Goal: Navigation & Orientation: Find specific page/section

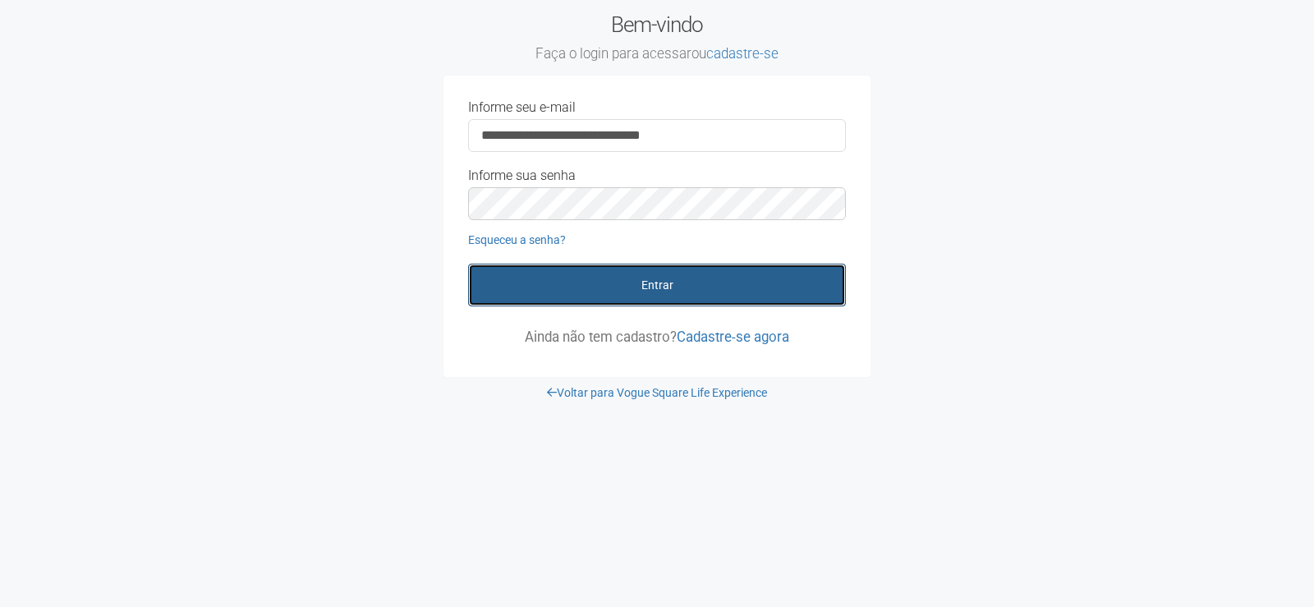
click at [668, 287] on button "Entrar" at bounding box center [657, 285] width 378 height 43
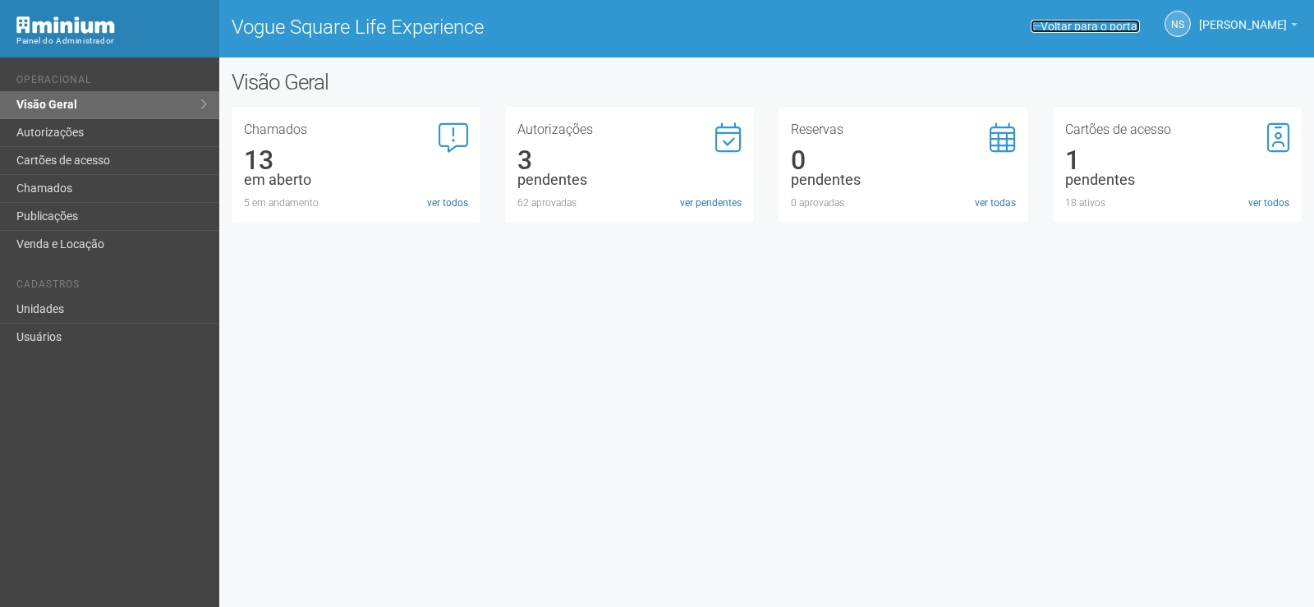
click at [1079, 21] on link "Voltar para o portal" at bounding box center [1085, 26] width 109 height 13
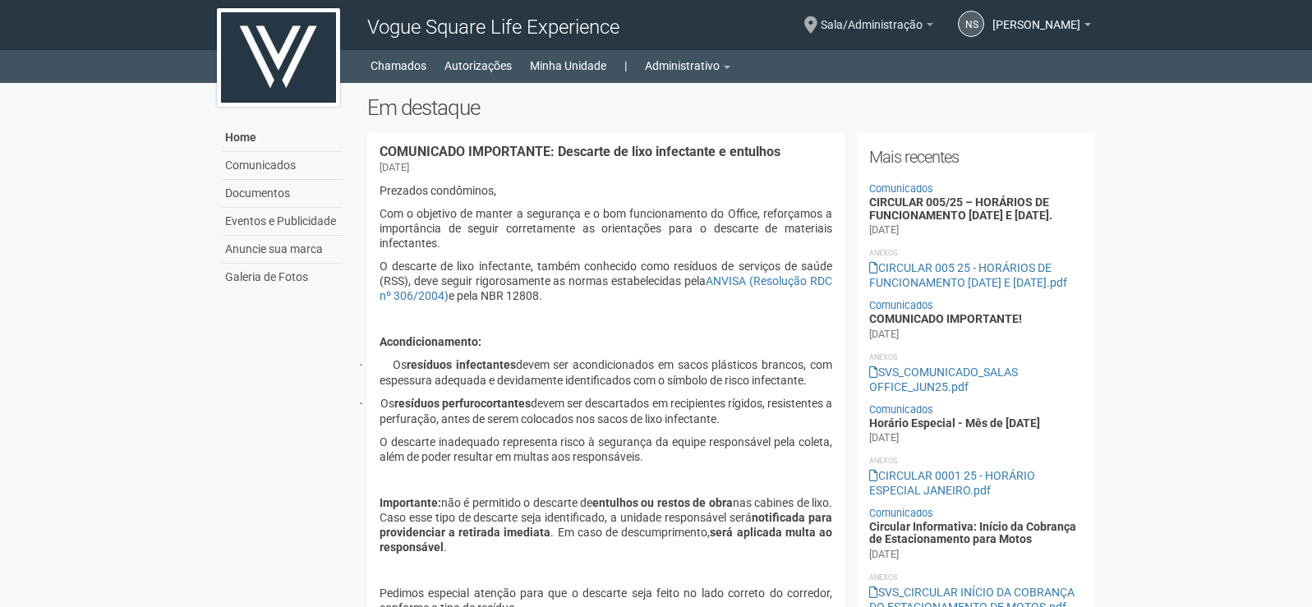
click at [922, 19] on span "Sala/Administração" at bounding box center [872, 16] width 102 height 29
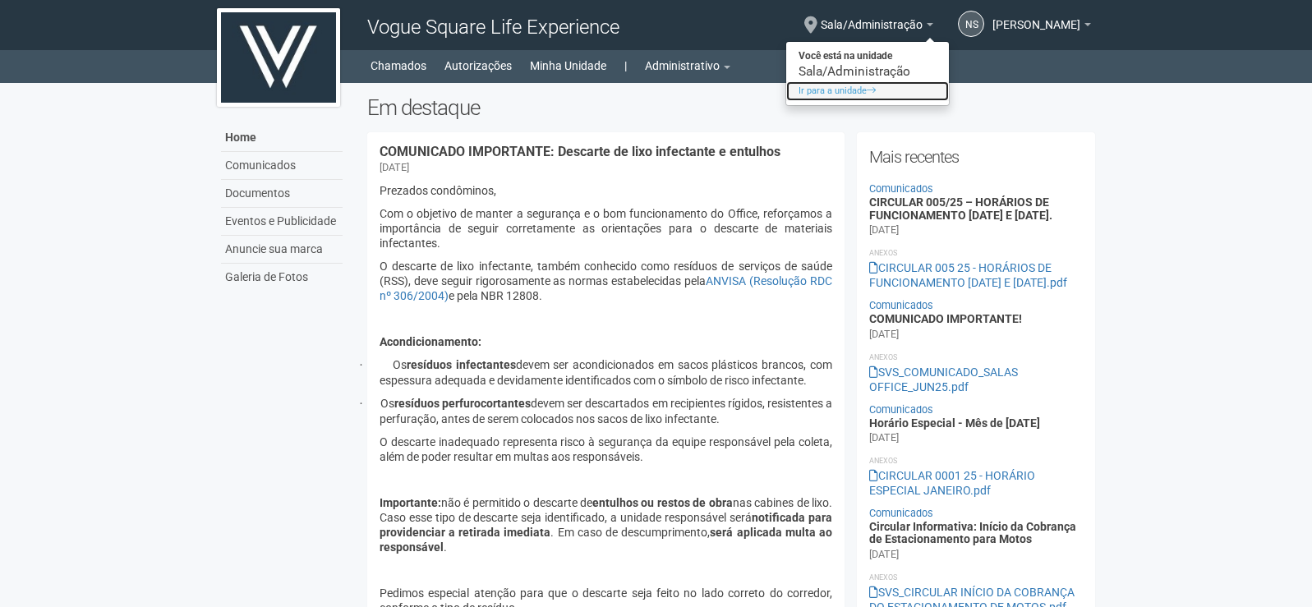
click at [871, 95] on link "Ir para a unidade" at bounding box center [867, 91] width 163 height 20
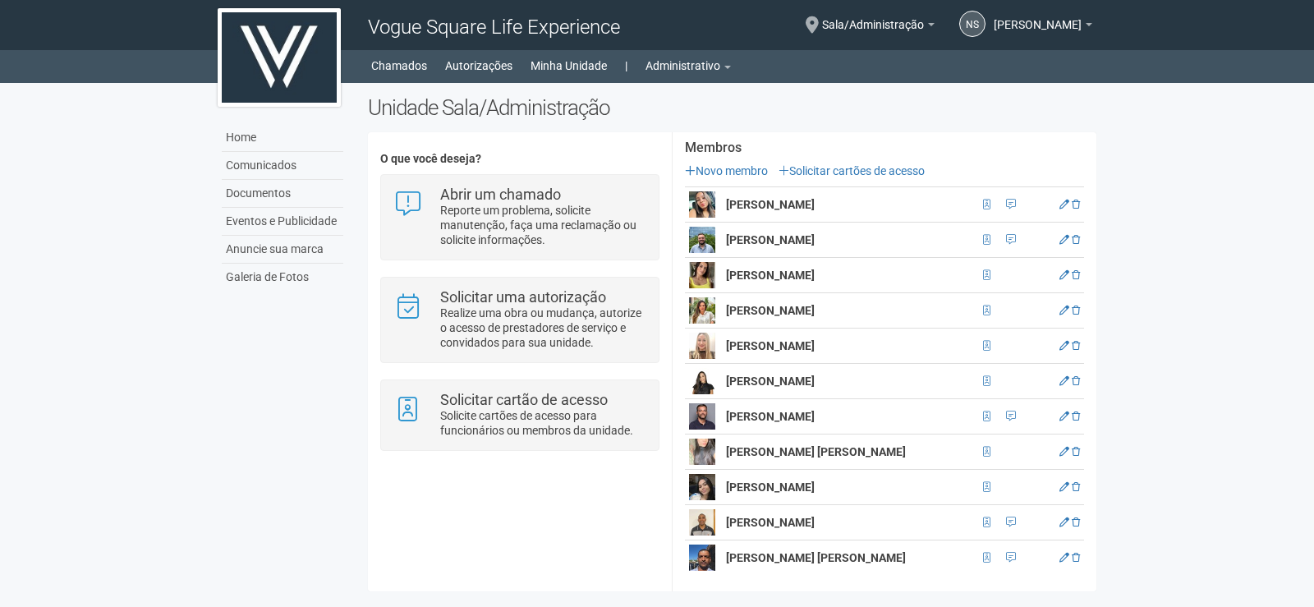
scroll to position [339, 0]
